Goal: Find specific page/section: Find specific page/section

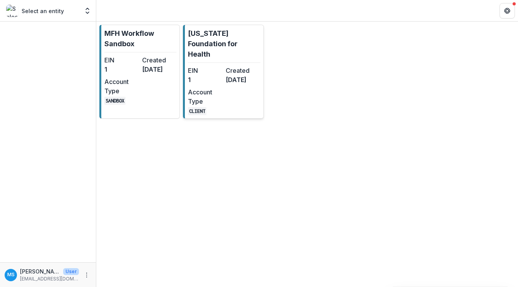
click at [232, 47] on p "[US_STATE] Foundation for Health" at bounding box center [224, 43] width 72 height 31
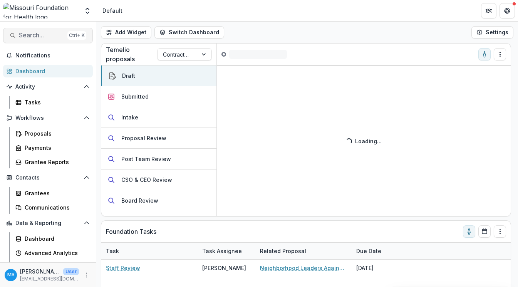
click at [49, 35] on span "Search..." at bounding box center [41, 35] width 45 height 7
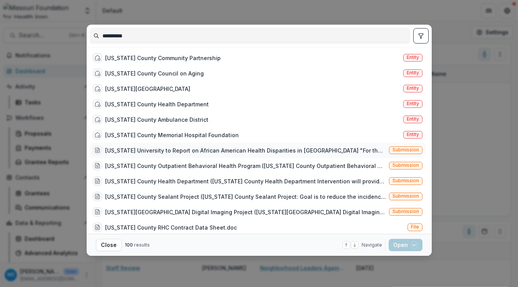
scroll to position [52, 0]
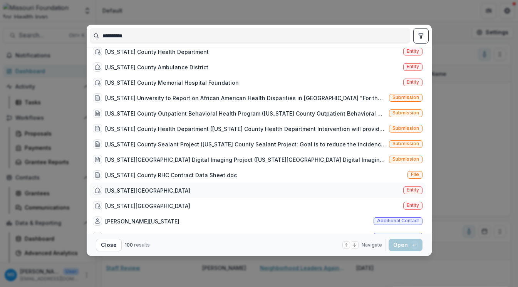
type input "**********"
click at [144, 192] on div "[US_STATE][GEOGRAPHIC_DATA]" at bounding box center [147, 191] width 85 height 8
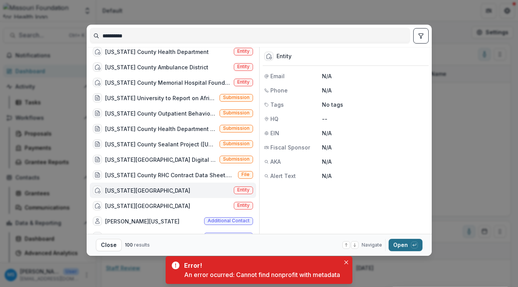
click at [393, 244] on button "Open with enter key" at bounding box center [406, 245] width 34 height 12
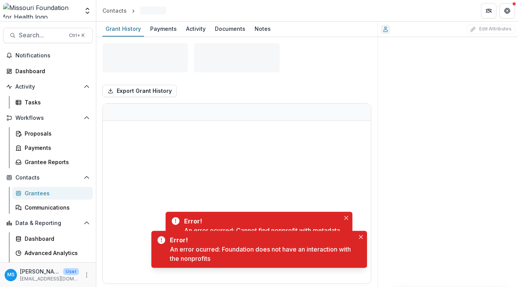
click at [348, 265] on div "An error ocurred: Foundation does not have an interaction with the nonprofits" at bounding box center [262, 274] width 185 height 18
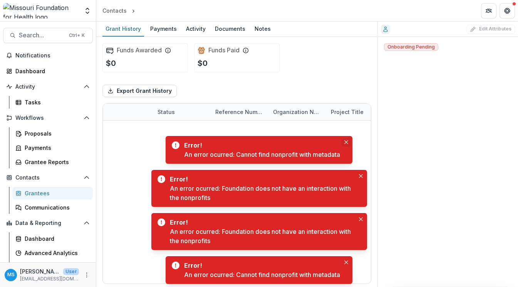
click at [348, 141] on icon "Close" at bounding box center [346, 142] width 4 height 4
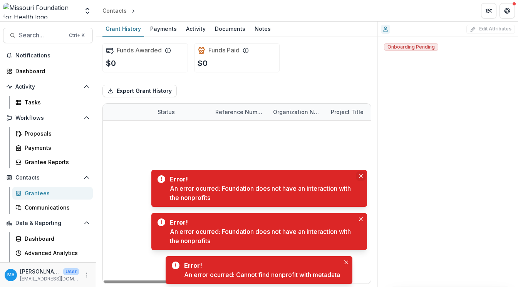
click at [362, 175] on icon "Close" at bounding box center [361, 176] width 4 height 4
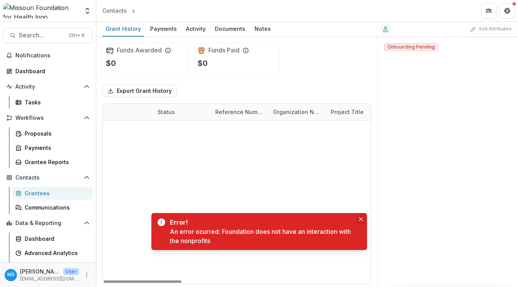
click at [361, 216] on button "Close" at bounding box center [360, 219] width 9 height 9
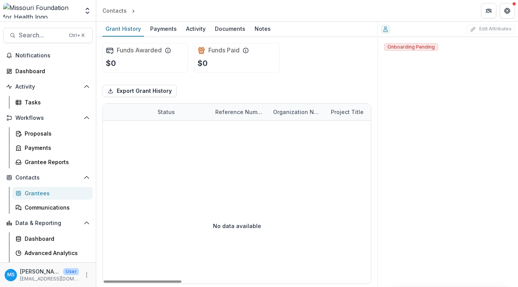
scroll to position [0, 12]
click at [39, 34] on span "Search..." at bounding box center [41, 35] width 45 height 7
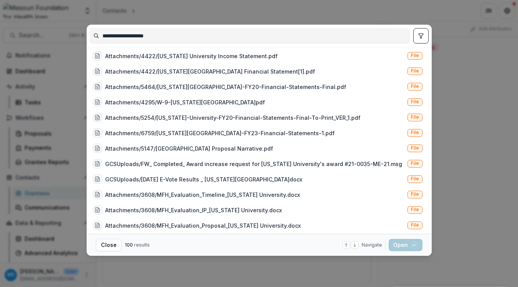
scroll to position [517, 0]
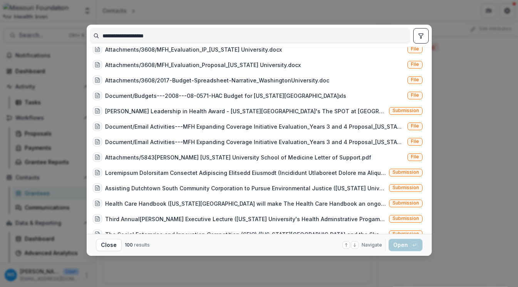
type input "**********"
click at [417, 34] on button "toggle filters" at bounding box center [420, 35] width 15 height 15
